Goal: Information Seeking & Learning: Learn about a topic

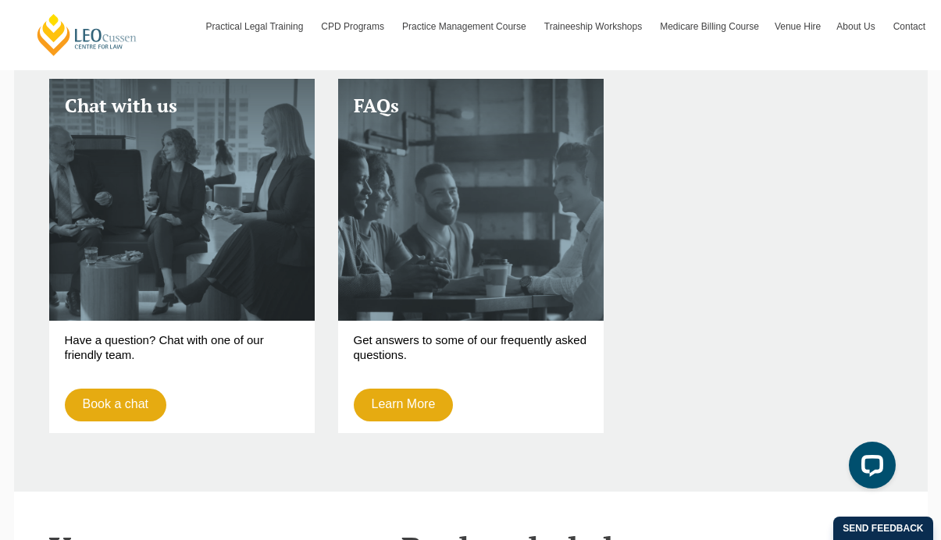
scroll to position [4222, 0]
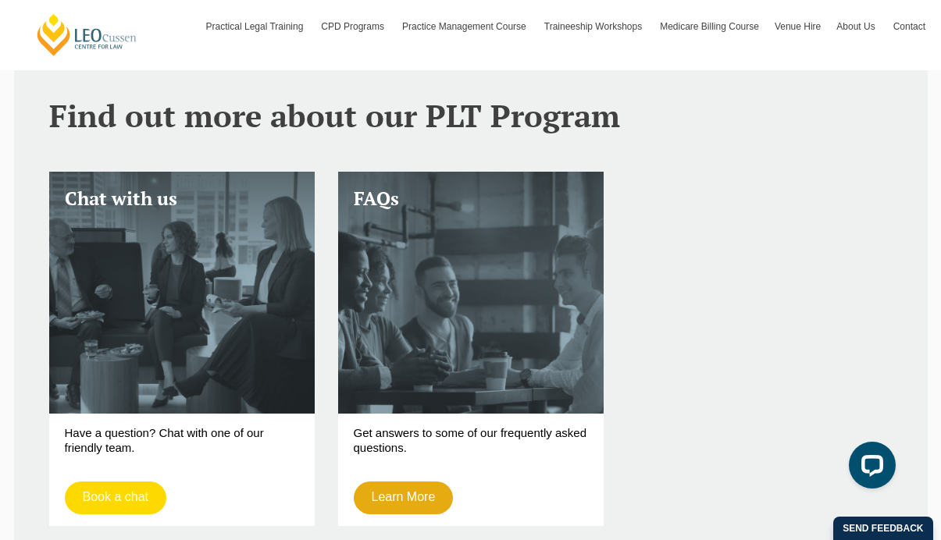
click at [133, 482] on link "Book a chat" at bounding box center [116, 498] width 102 height 33
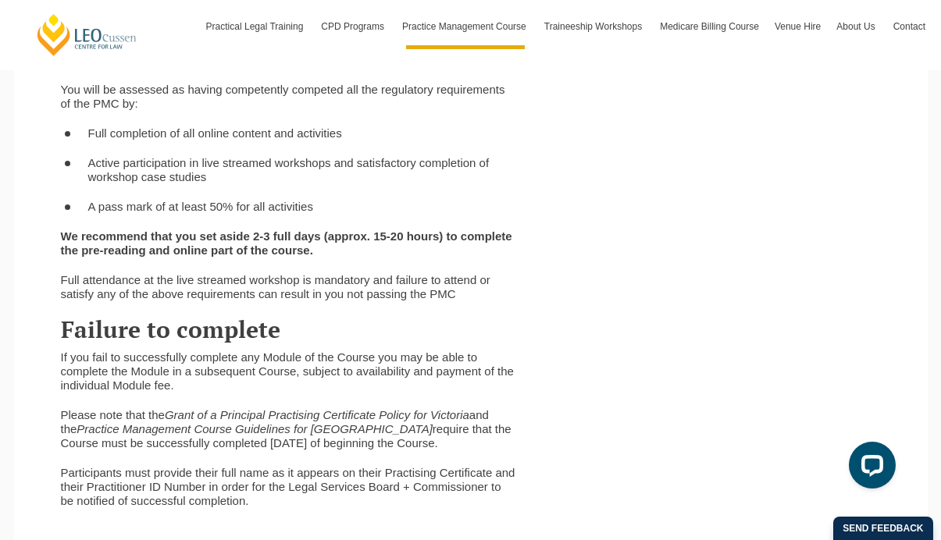
scroll to position [3209, 0]
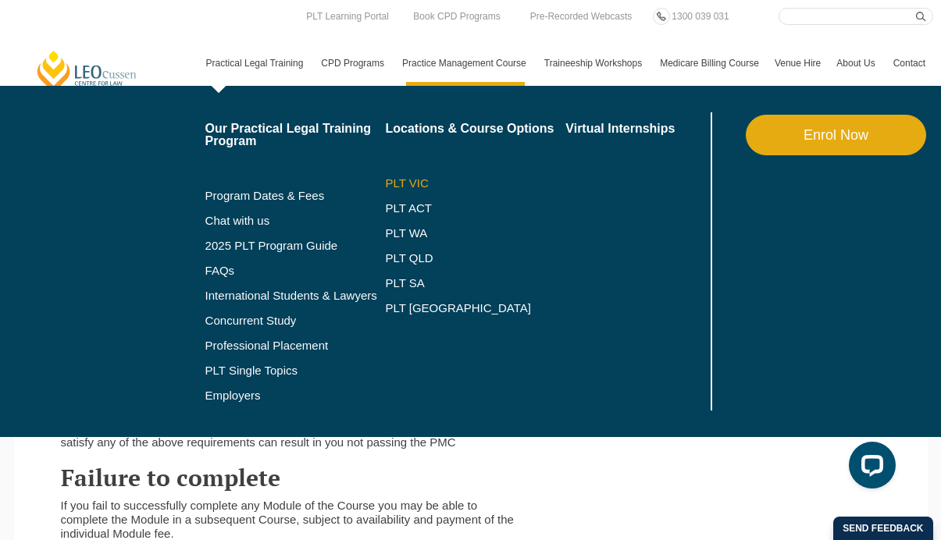
click at [403, 183] on link "PLT VIC" at bounding box center [475, 183] width 180 height 12
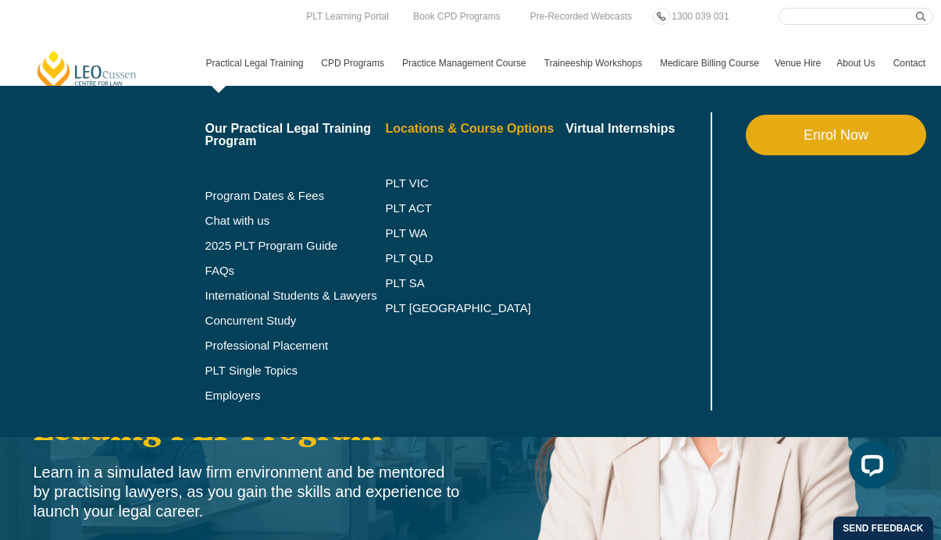
click at [433, 132] on link "Locations & Course Options" at bounding box center [475, 129] width 180 height 12
click at [394, 184] on link "PLT VIC" at bounding box center [475, 183] width 180 height 12
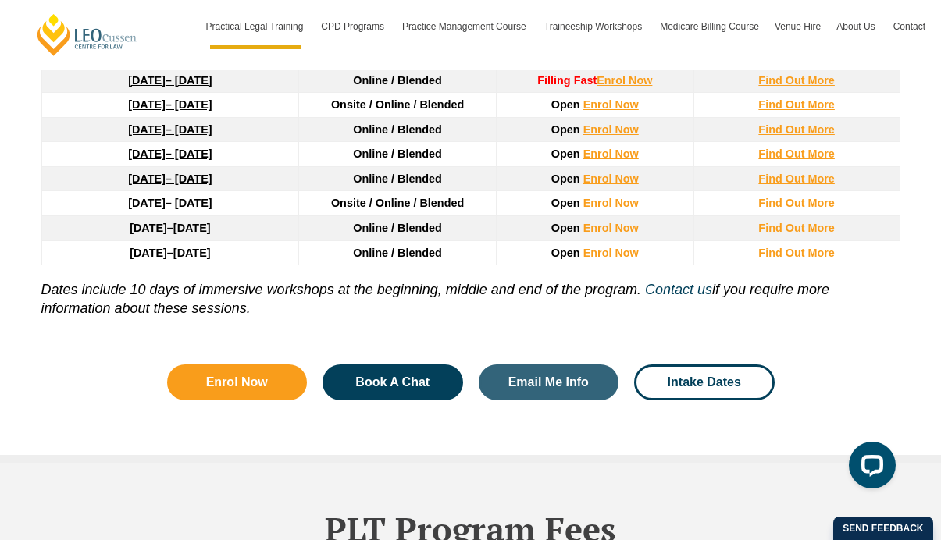
scroll to position [2210, 0]
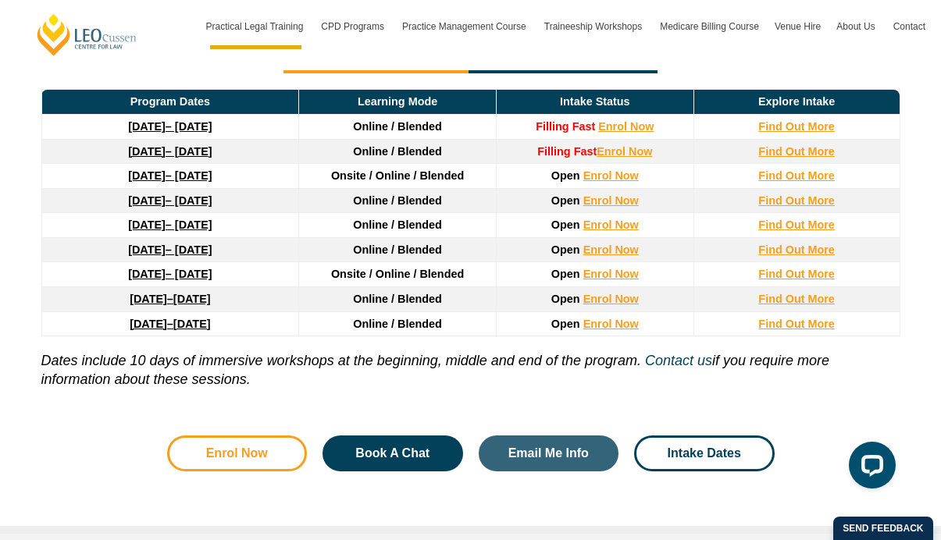
click at [258, 451] on span "Enrol Now" at bounding box center [237, 453] width 62 height 12
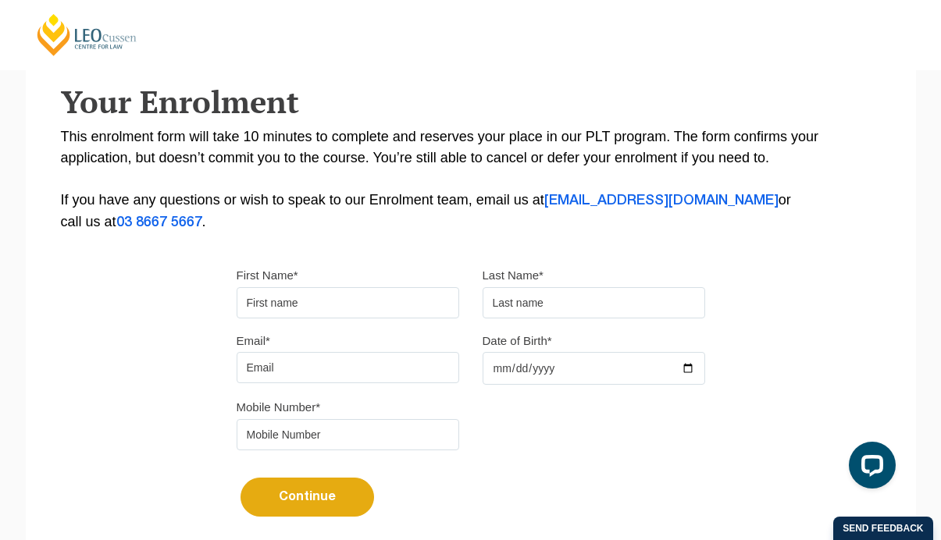
click at [376, 307] on input "First Name*" at bounding box center [348, 302] width 223 height 31
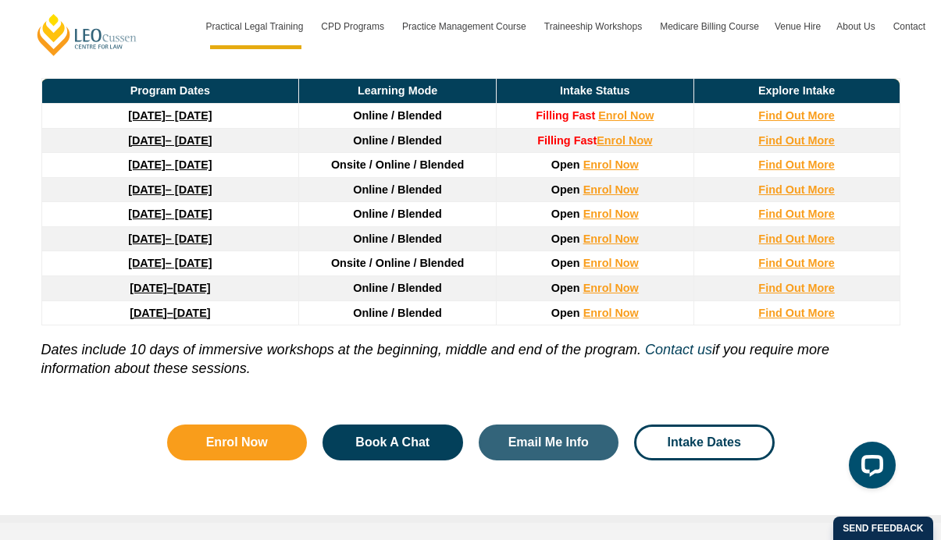
scroll to position [2223, 0]
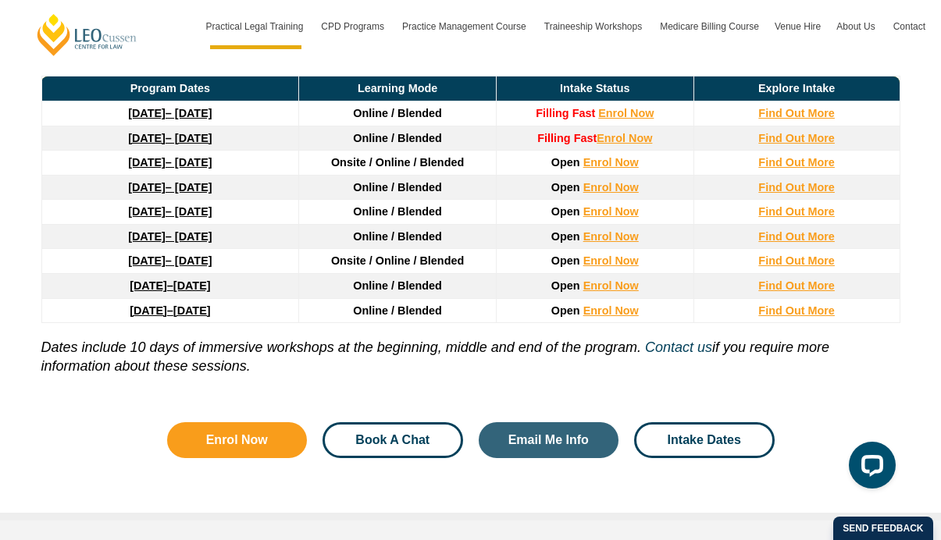
click at [415, 440] on span "Book A Chat" at bounding box center [392, 440] width 74 height 12
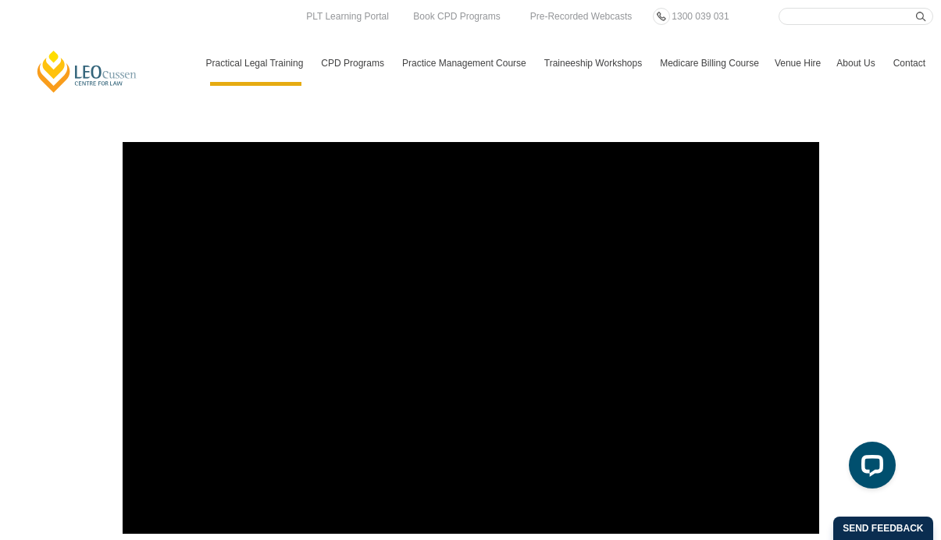
scroll to position [5535, 0]
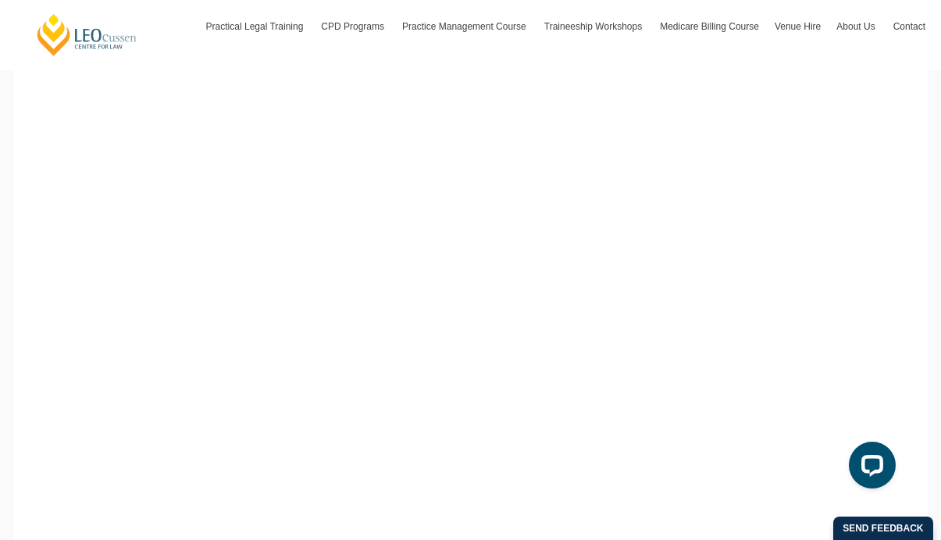
scroll to position [919, 0]
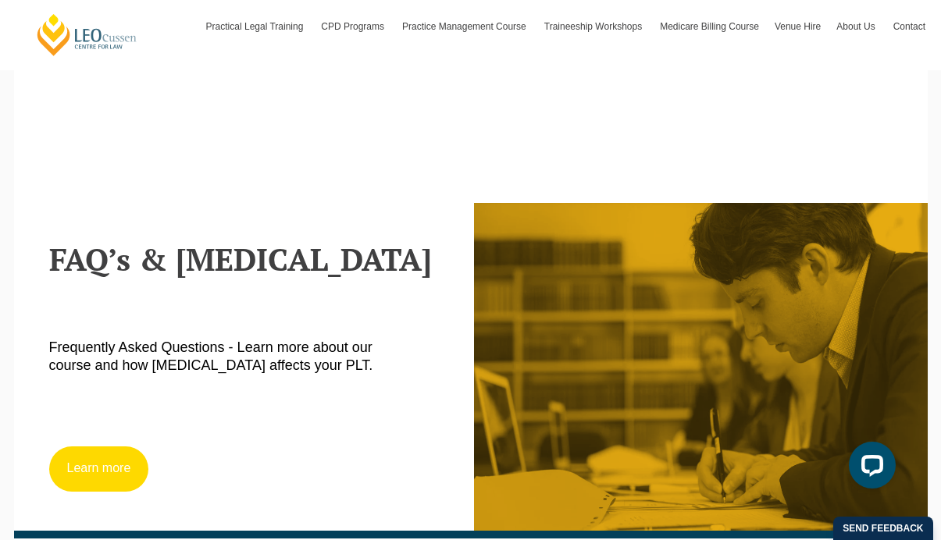
click at [122, 461] on link "Learn more" at bounding box center [99, 469] width 100 height 45
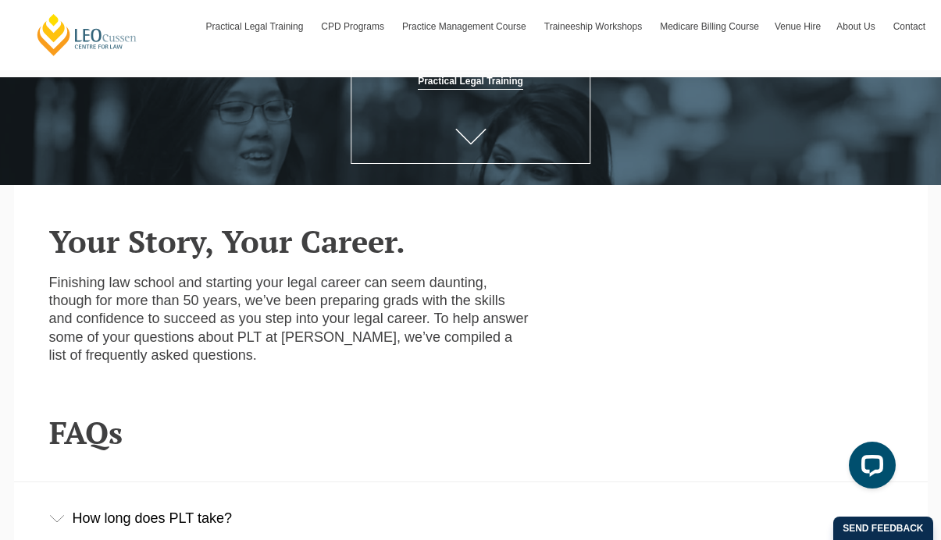
scroll to position [525, 0]
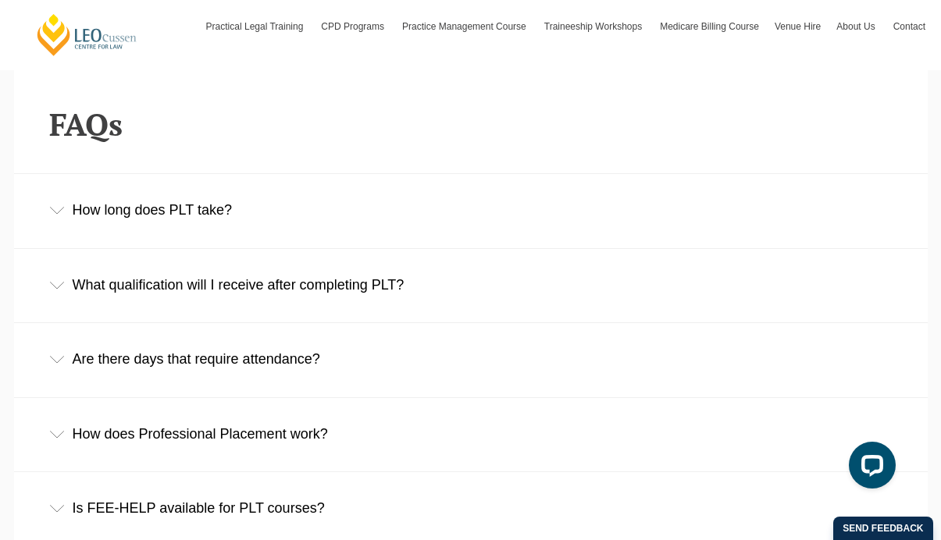
click at [341, 225] on div "How long does PLT take?" at bounding box center [470, 210] width 913 height 73
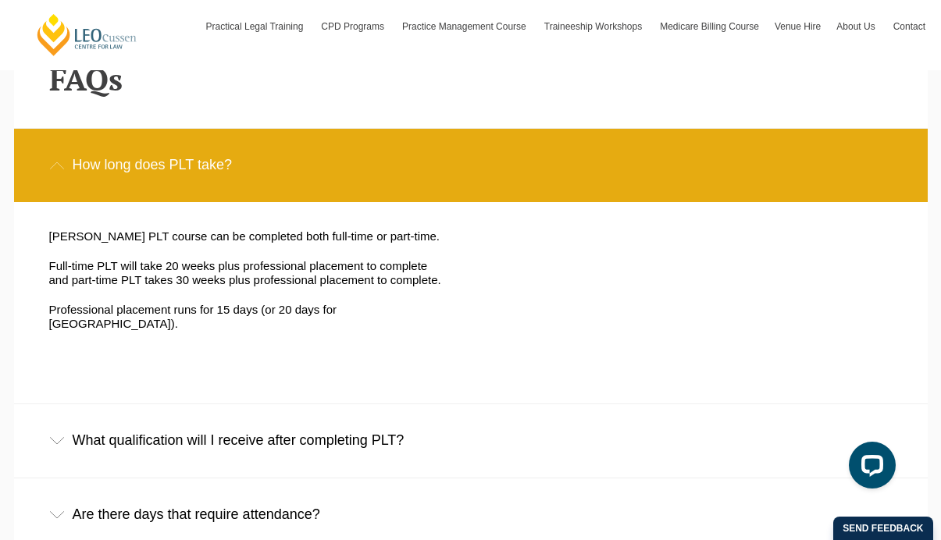
scroll to position [695, 0]
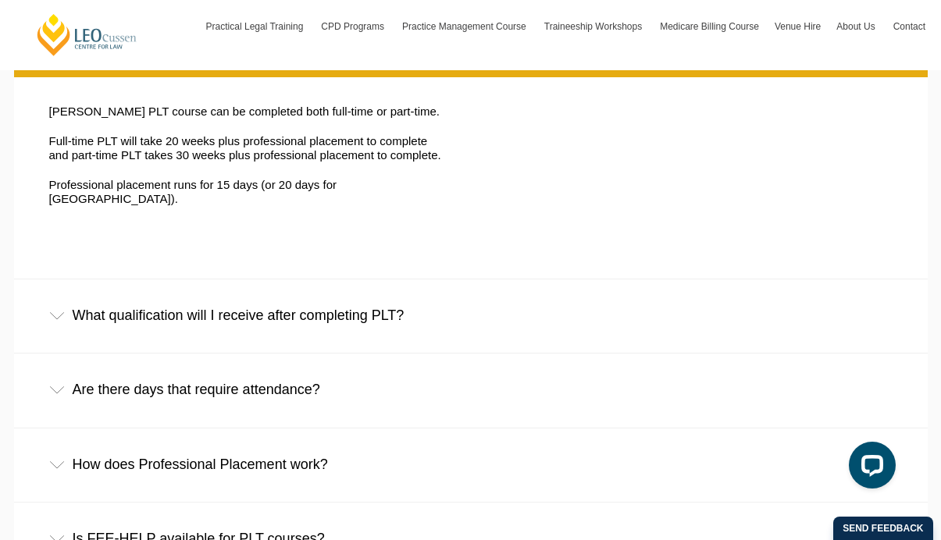
click at [386, 302] on div "What qualification will I receive after completing PLT?" at bounding box center [470, 316] width 913 height 73
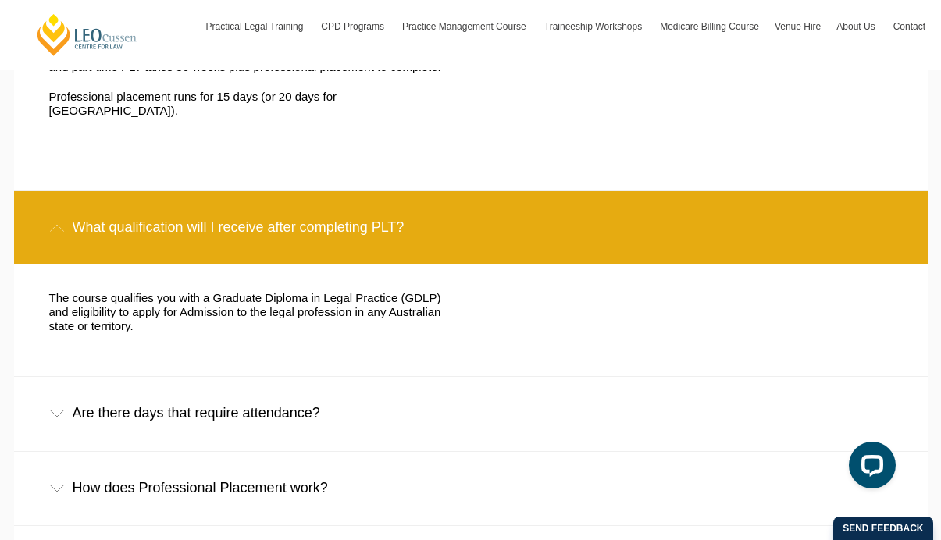
scroll to position [871, 0]
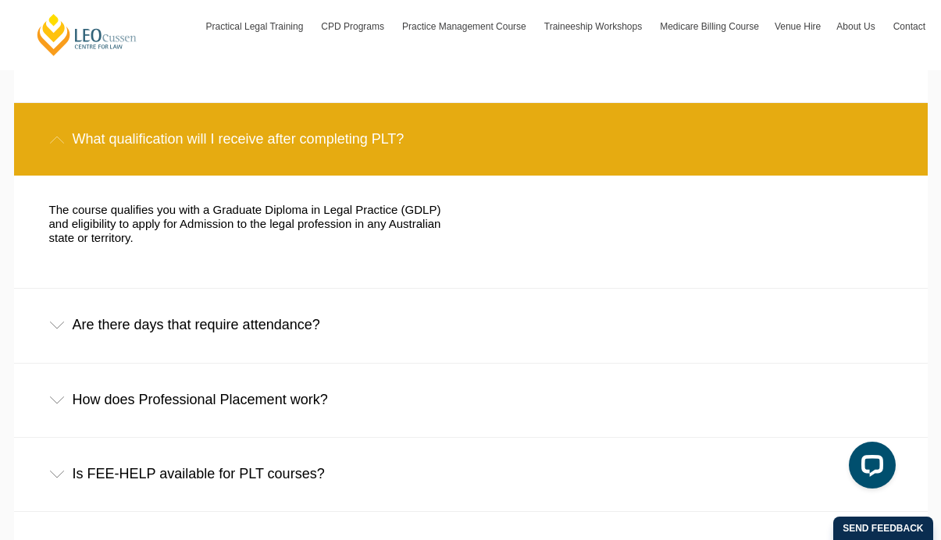
click at [346, 307] on div "Are there days that require attendance?" at bounding box center [470, 325] width 913 height 73
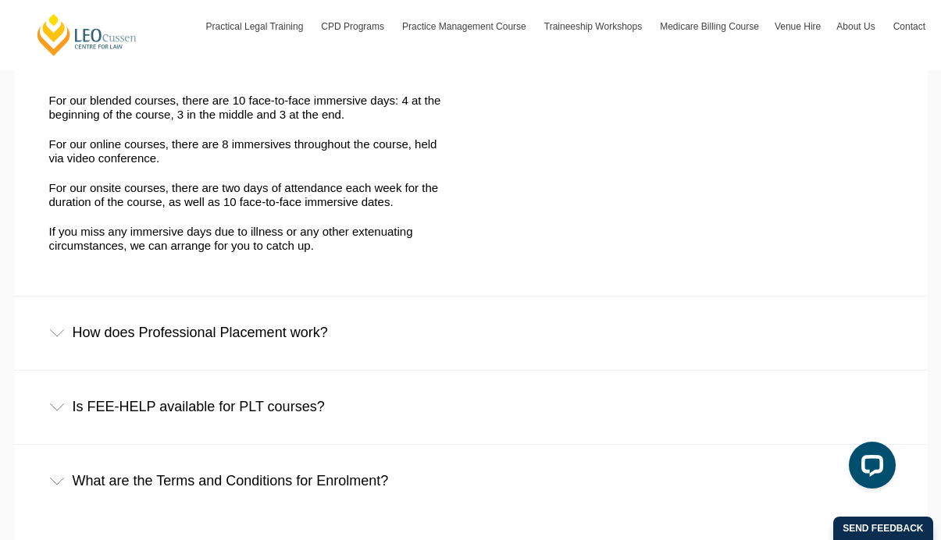
scroll to position [1170, 0]
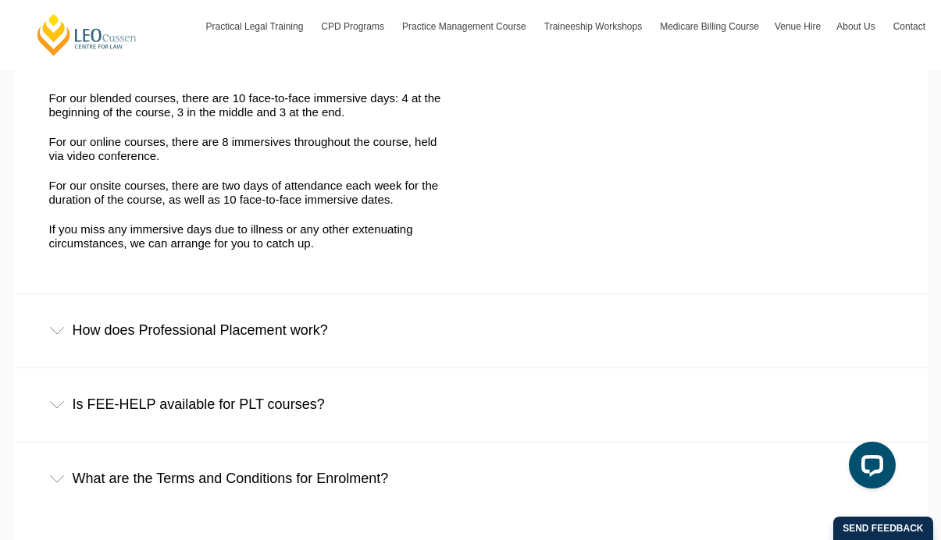
click at [319, 318] on div "How does Professional Placement work?" at bounding box center [470, 330] width 913 height 73
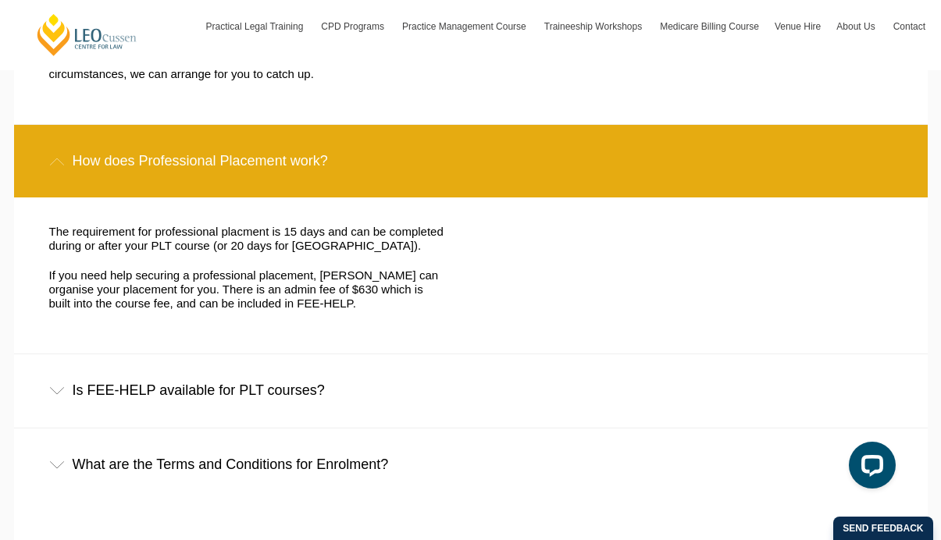
scroll to position [1347, 0]
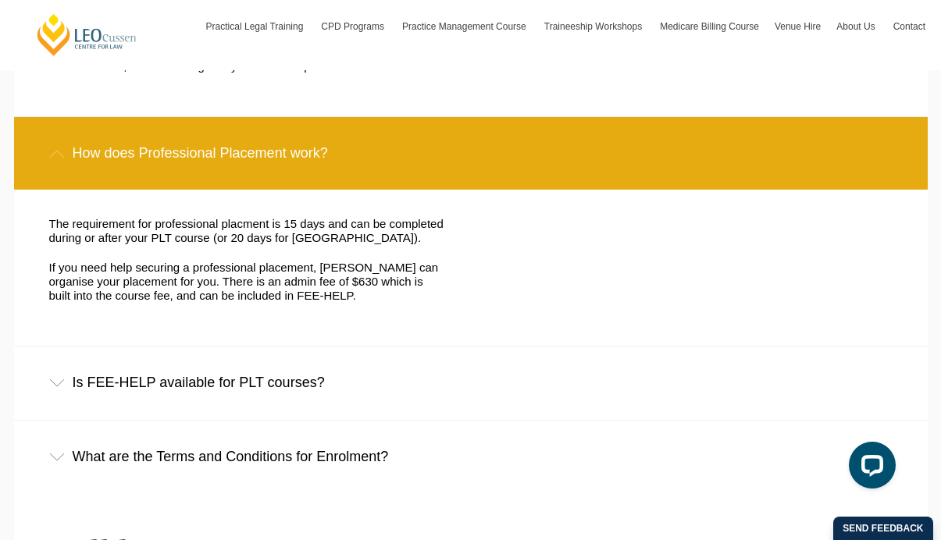
click at [312, 375] on div "Is FEE-HELP available for PLT courses?" at bounding box center [470, 383] width 913 height 73
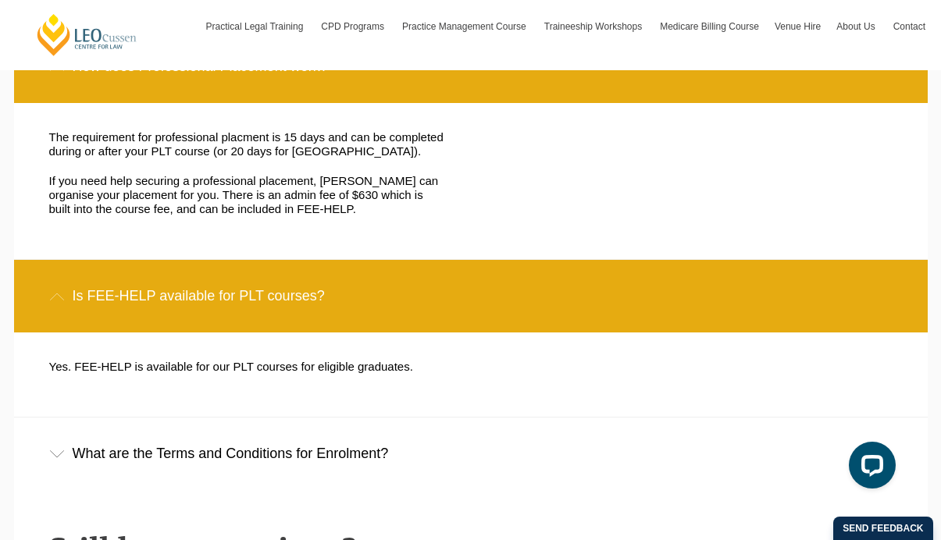
scroll to position [1437, 0]
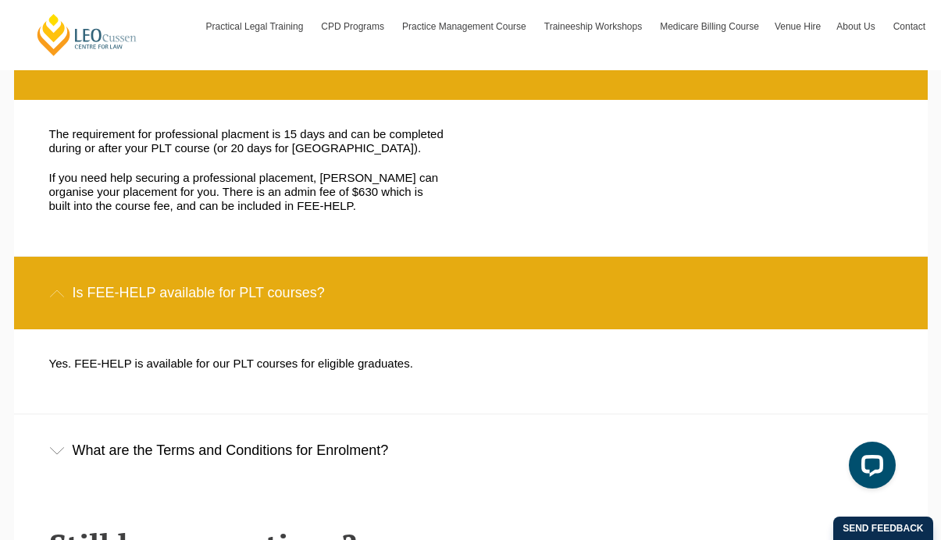
click at [333, 439] on div "What are the Terms and Conditions for Enrolment?" at bounding box center [470, 451] width 913 height 73
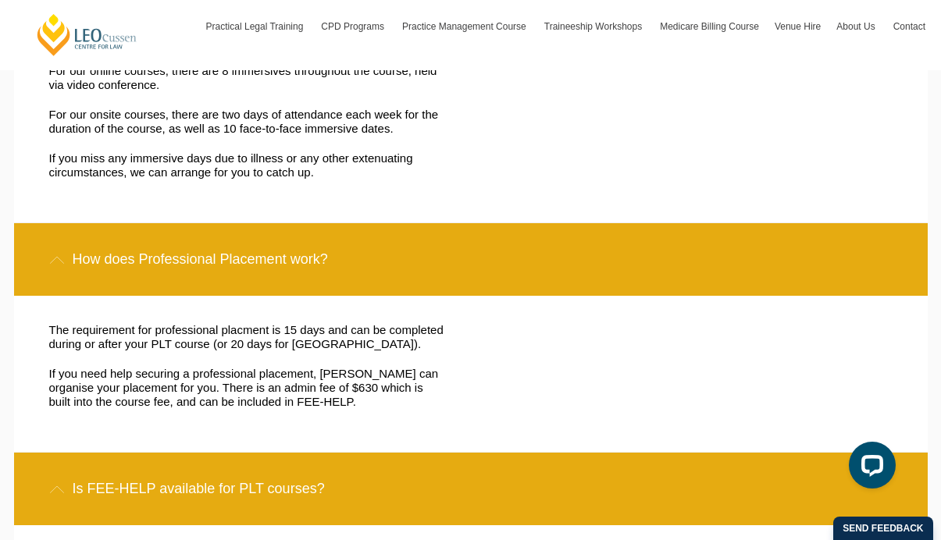
scroll to position [1088, 0]
